Goal: Information Seeking & Learning: Learn about a topic

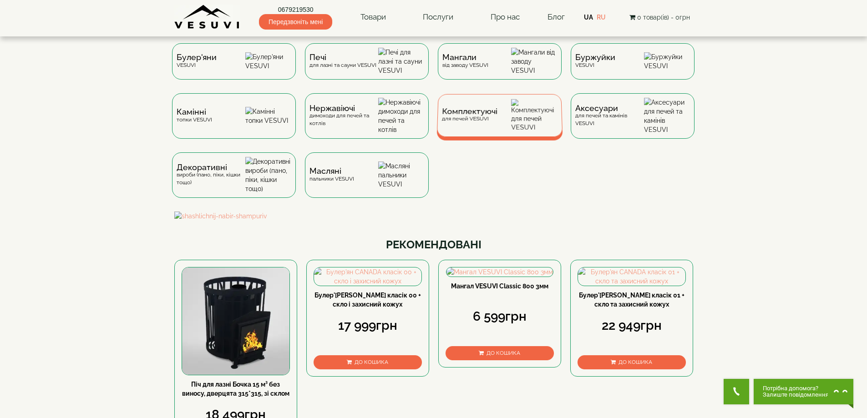
click at [488, 115] on span "Комплектуючі" at bounding box center [470, 111] width 56 height 7
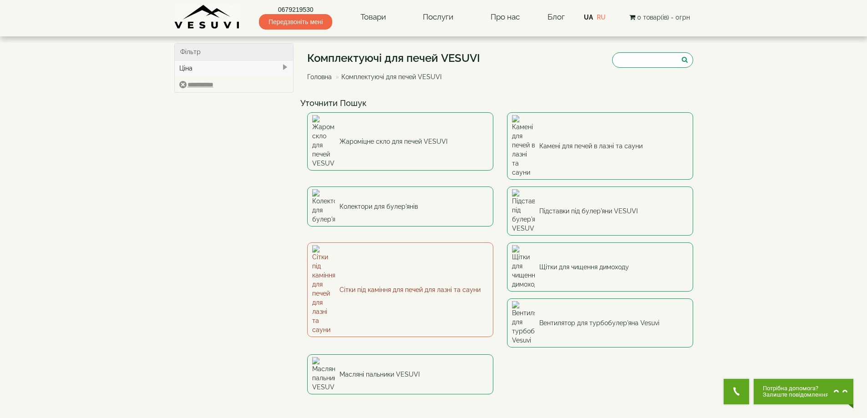
click at [393, 243] on link "Сітки під каміння для печей для лазні та сауни" at bounding box center [400, 290] width 186 height 95
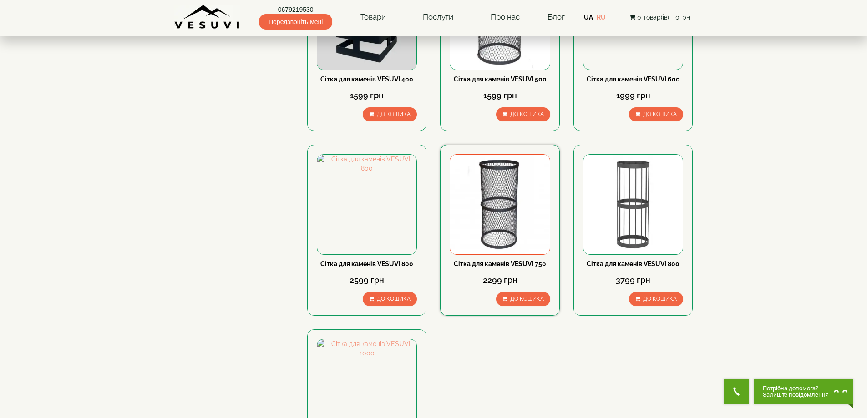
scroll to position [228, 0]
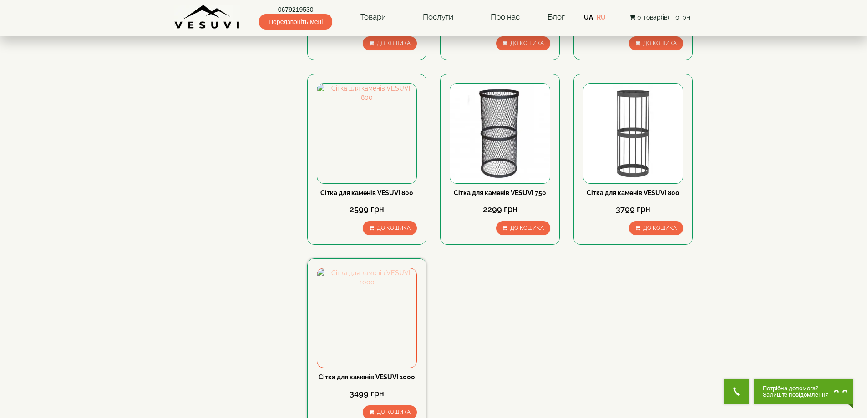
click at [400, 338] on img at bounding box center [366, 318] width 99 height 99
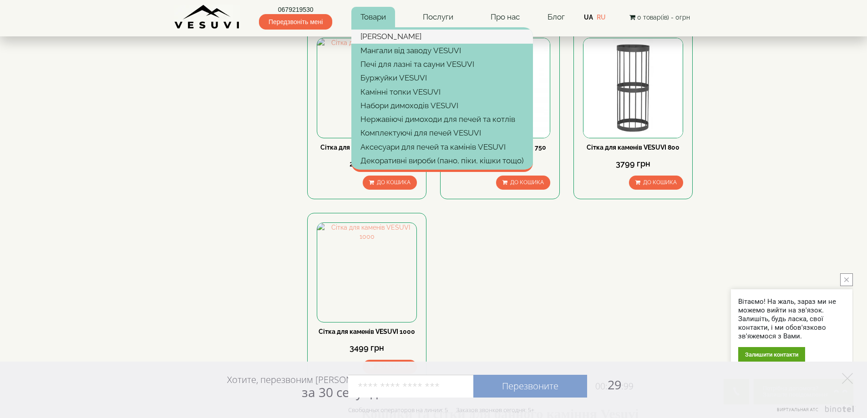
click at [391, 34] on link "[PERSON_NAME]" at bounding box center [442, 37] width 182 height 14
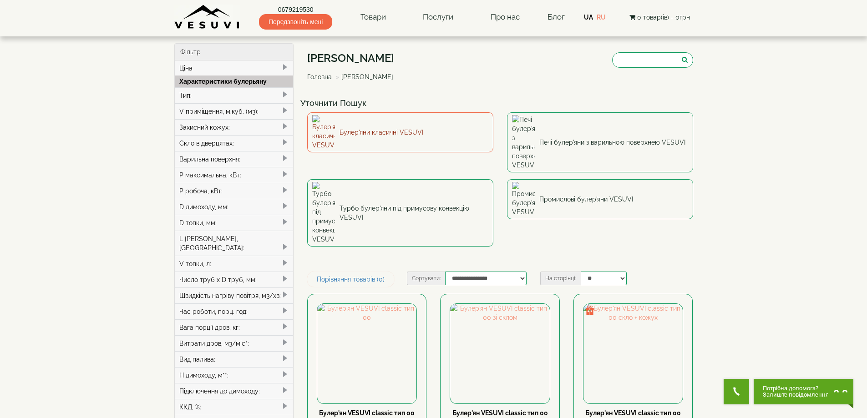
click at [339, 121] on link "Булер'яни класичні VESUVI" at bounding box center [400, 132] width 186 height 40
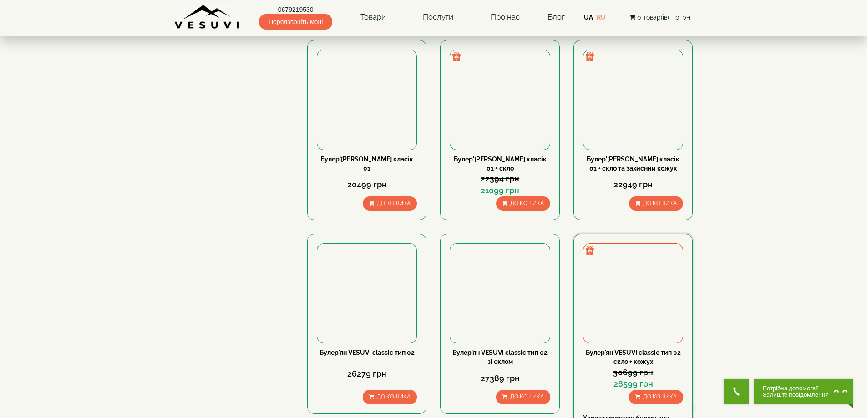
scroll to position [774, 0]
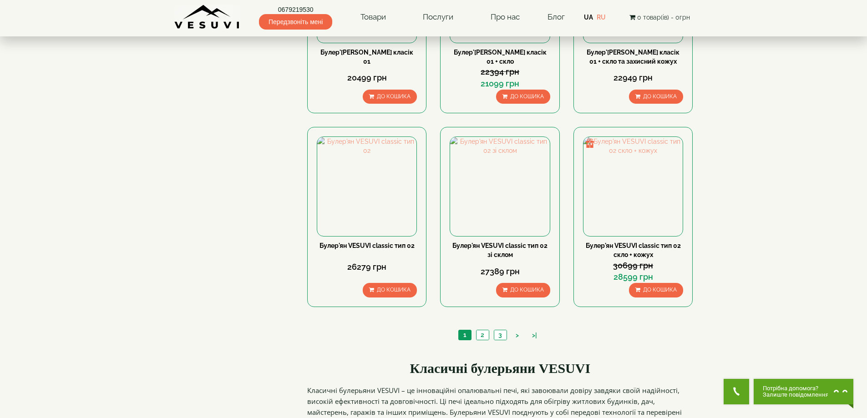
click at [482, 340] on ul "1 2 3 > >|" at bounding box center [500, 336] width 88 height 13
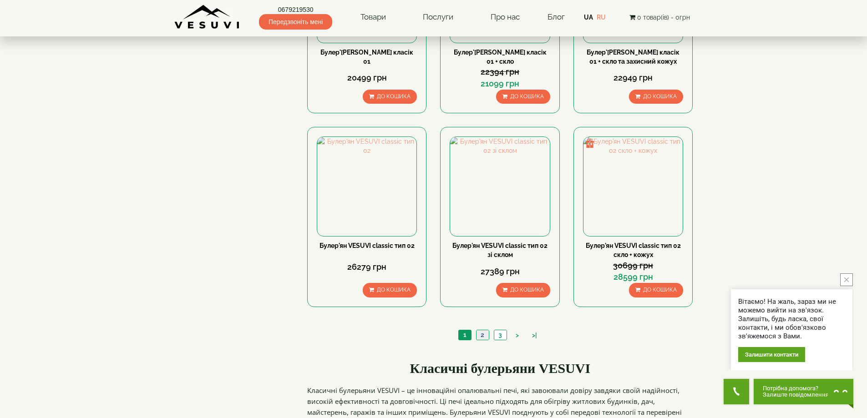
click at [482, 337] on link "2" at bounding box center [482, 335] width 13 height 10
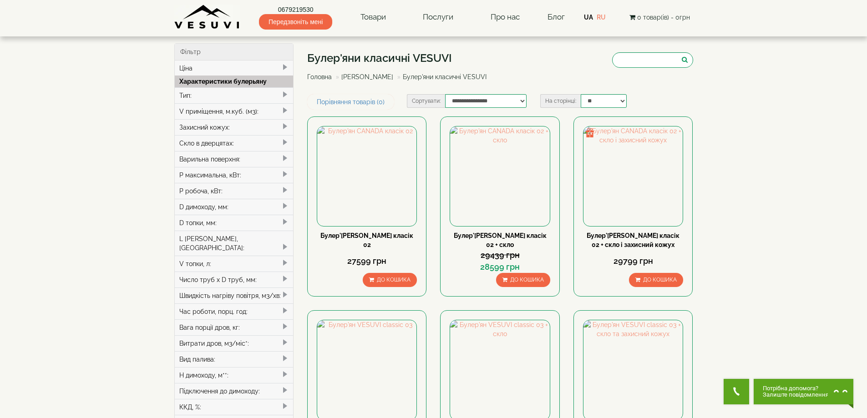
click at [221, 93] on div "Тип:" at bounding box center [234, 95] width 119 height 16
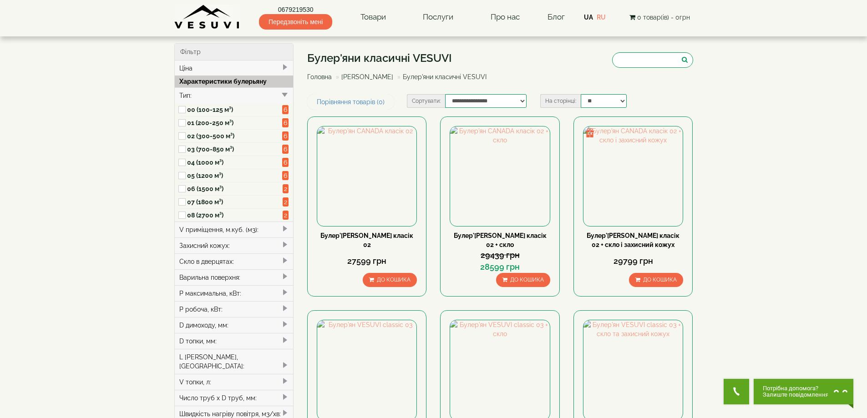
click at [202, 151] on label "03 (700-850 м³)" at bounding box center [235, 149] width 96 height 9
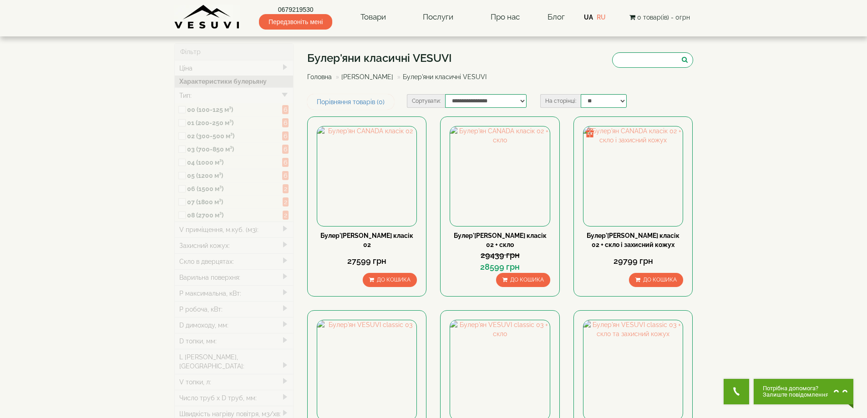
type input "*****"
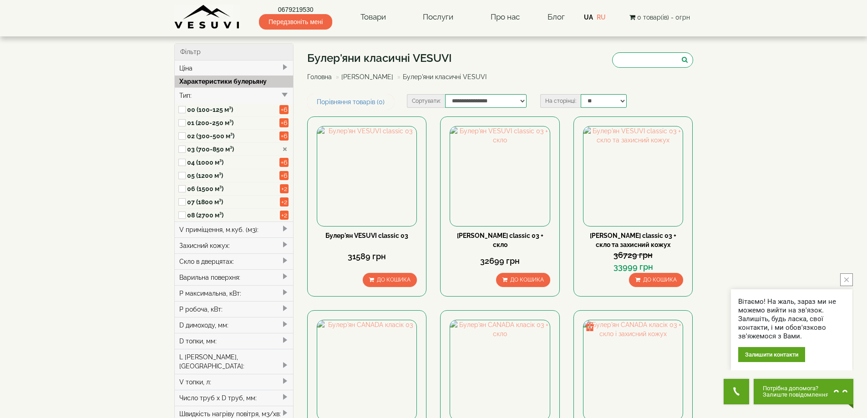
click at [201, 151] on label "03 (700-850 м³)" at bounding box center [233, 149] width 93 height 9
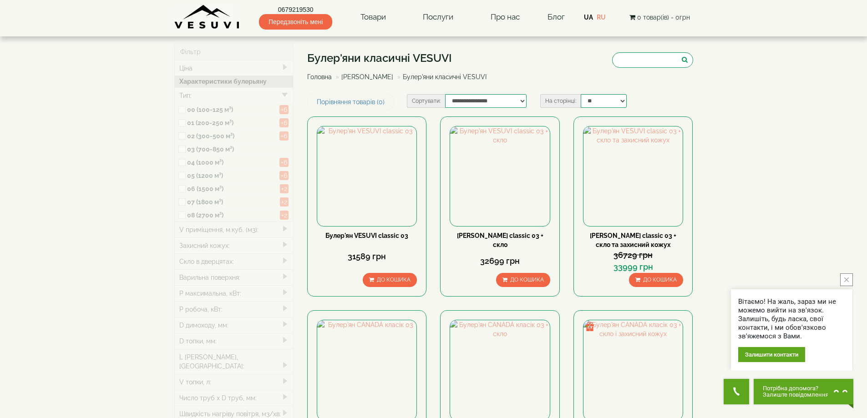
type input "*****"
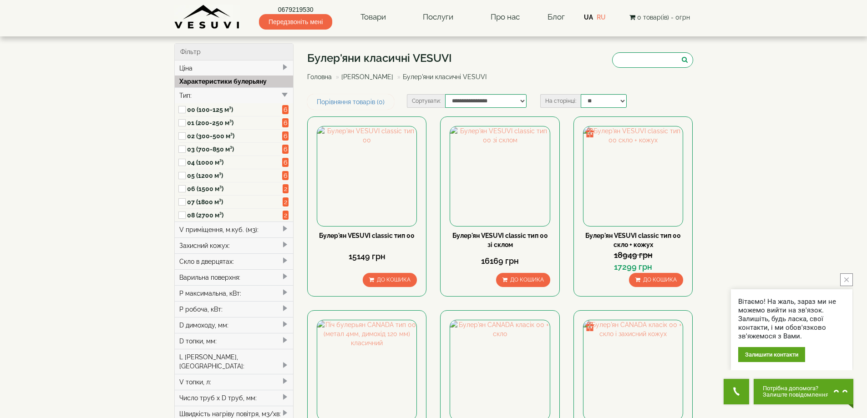
click at [198, 178] on label "05 (1200 м³)" at bounding box center [235, 175] width 96 height 9
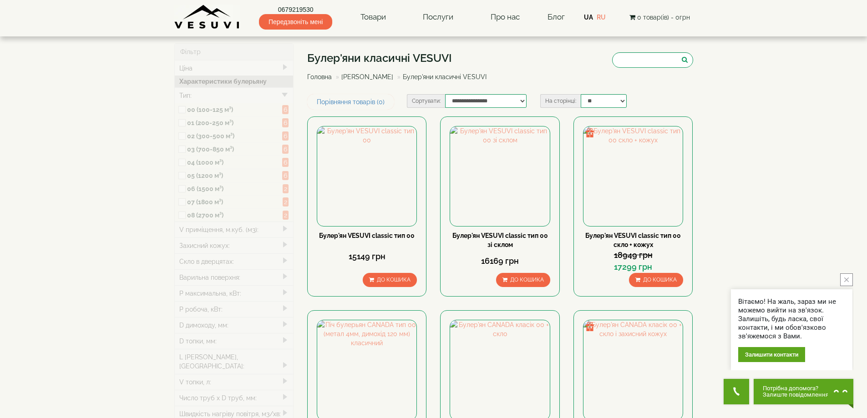
type input "*****"
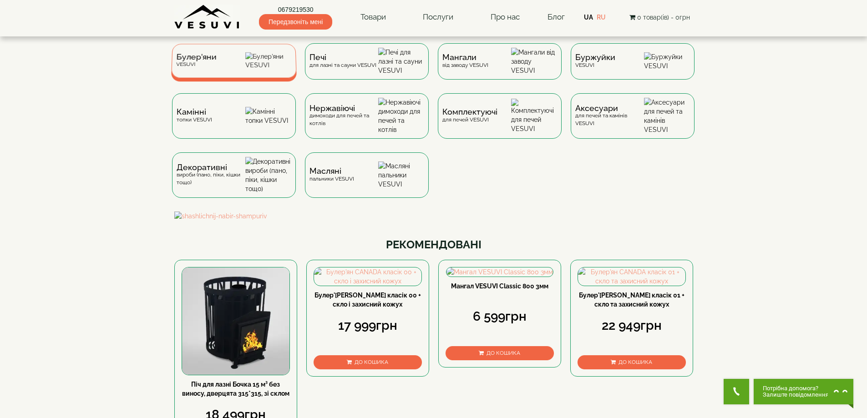
click at [209, 67] on div "[PERSON_NAME]" at bounding box center [196, 61] width 41 height 14
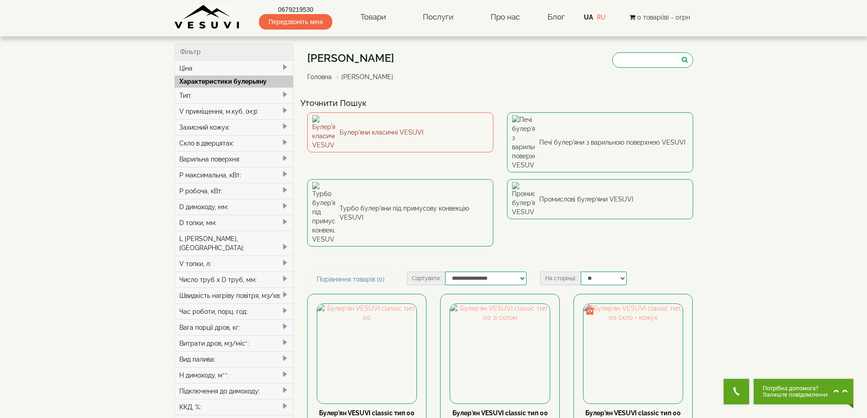
click at [386, 129] on link "Булер'яни класичні VESUVI" at bounding box center [400, 132] width 186 height 40
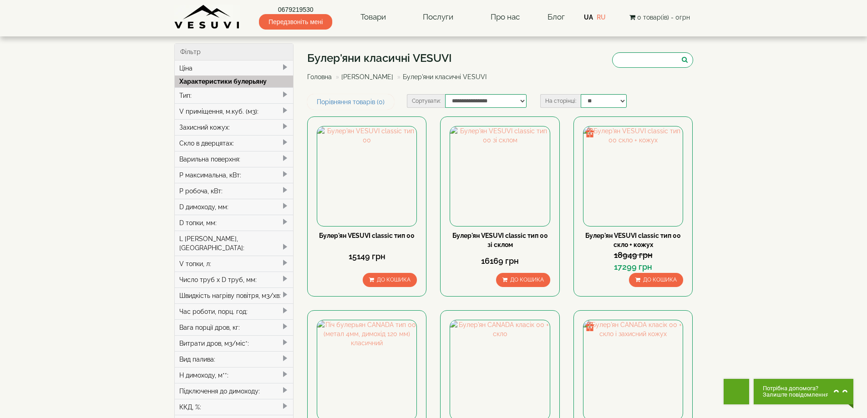
click at [185, 95] on div "Тип:" at bounding box center [234, 95] width 119 height 16
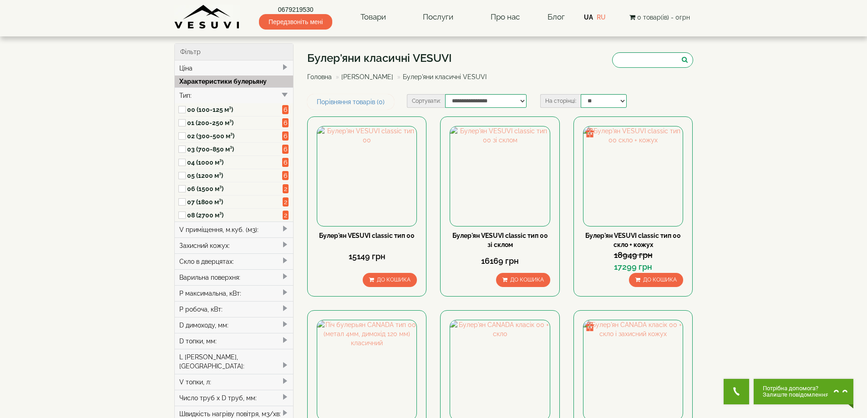
click at [199, 176] on label "05 (1200 м³)" at bounding box center [235, 175] width 96 height 9
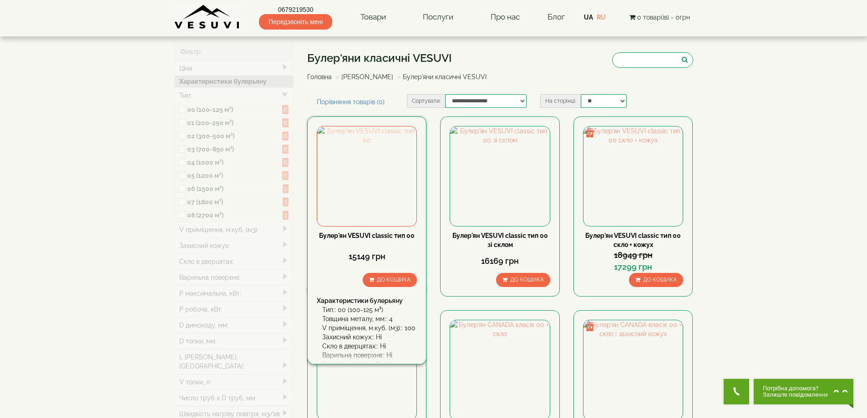
type input "*****"
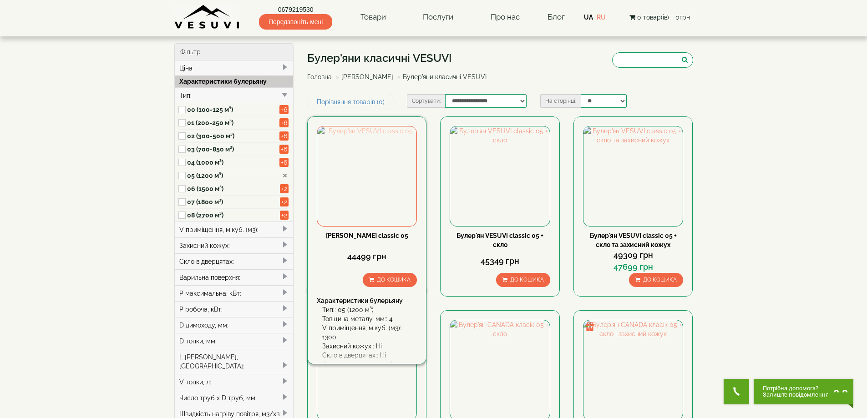
click at [374, 148] on img at bounding box center [366, 176] width 99 height 99
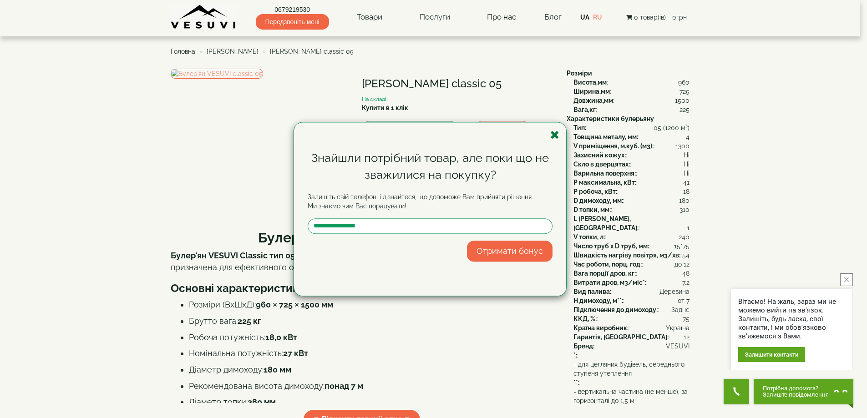
click at [554, 137] on icon "button" at bounding box center [554, 134] width 9 height 11
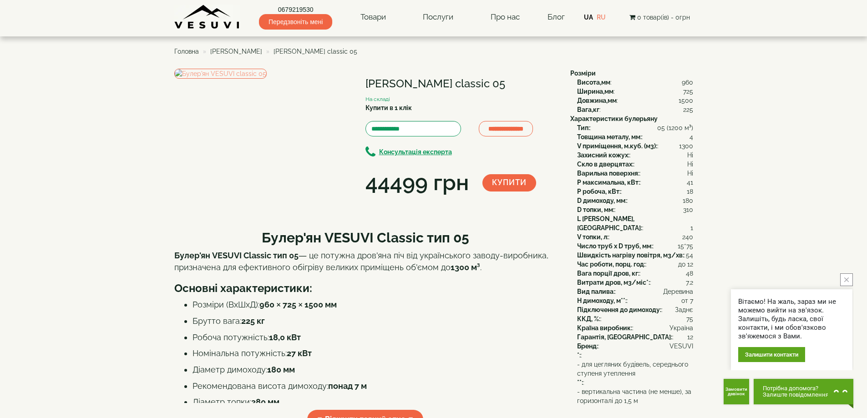
click at [240, 51] on span "[PERSON_NAME]" at bounding box center [236, 51] width 52 height 7
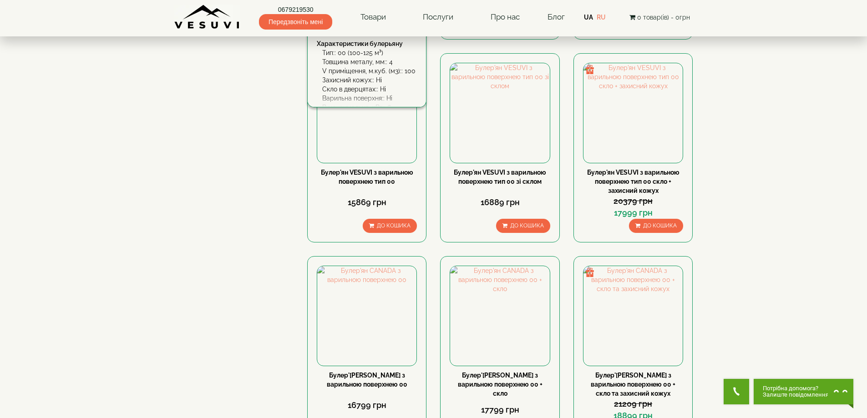
scroll to position [683, 0]
